Goal: Transaction & Acquisition: Purchase product/service

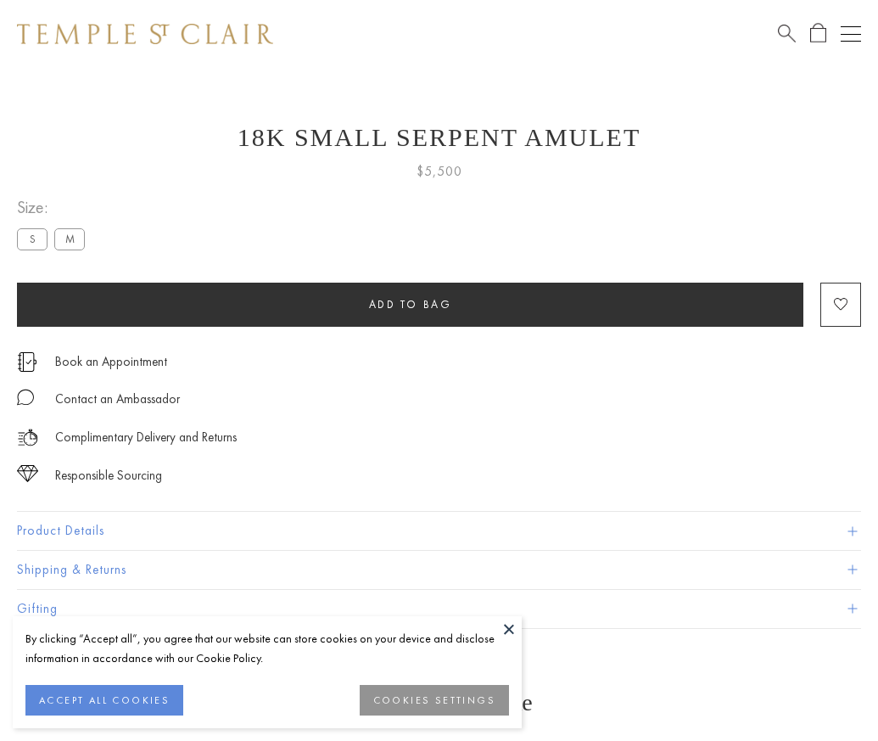
click at [410, 304] on span "Add to bag" at bounding box center [410, 304] width 83 height 14
